Goal: Task Accomplishment & Management: Complete application form

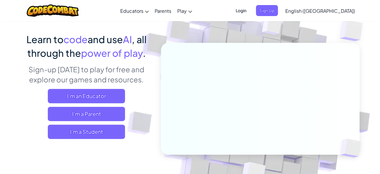
scroll to position [39, 0]
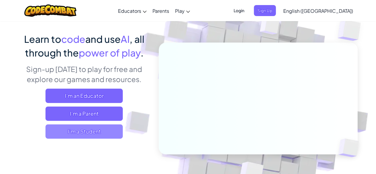
click at [91, 129] on span "I'm a Student" at bounding box center [83, 131] width 77 height 14
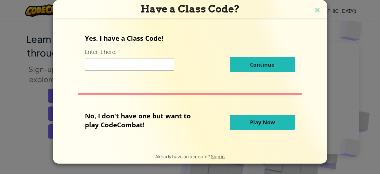
click at [250, 121] on span "Play Now" at bounding box center [262, 122] width 25 height 7
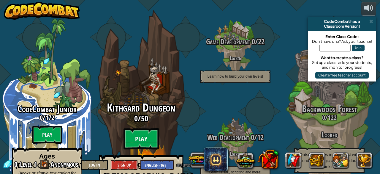
click at [142, 128] on btn "Play" at bounding box center [142, 138] width 36 height 21
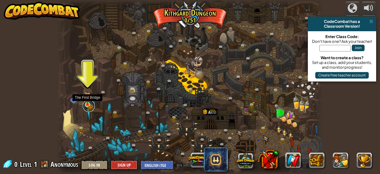
click at [87, 105] on link at bounding box center [89, 106] width 12 height 12
